Goal: Task Accomplishment & Management: Manage account settings

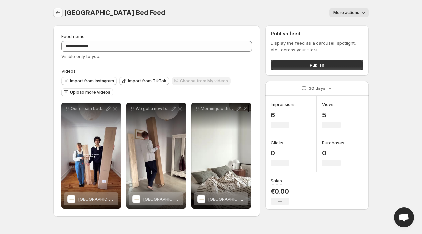
click at [57, 13] on icon "Settings" at bounding box center [58, 12] width 7 height 7
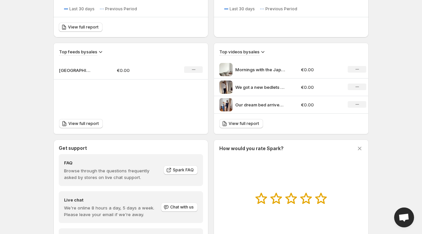
scroll to position [239, 0]
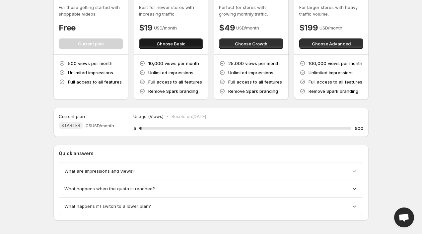
scroll to position [34, 0]
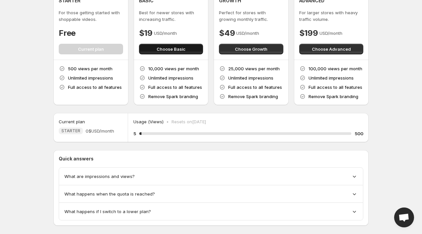
click at [172, 48] on span "Choose Basic" at bounding box center [171, 49] width 29 height 7
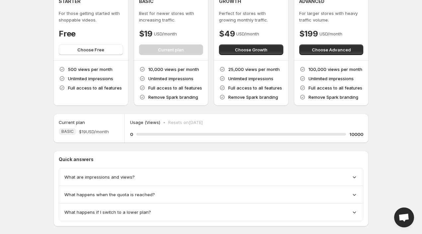
scroll to position [45, 0]
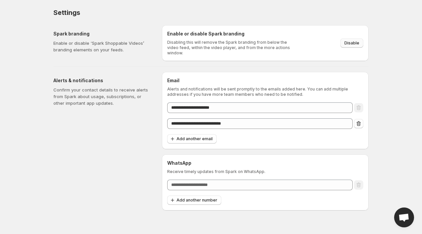
click at [353, 41] on span "Disable" at bounding box center [351, 42] width 15 height 5
